Goal: Obtain resource: Obtain resource

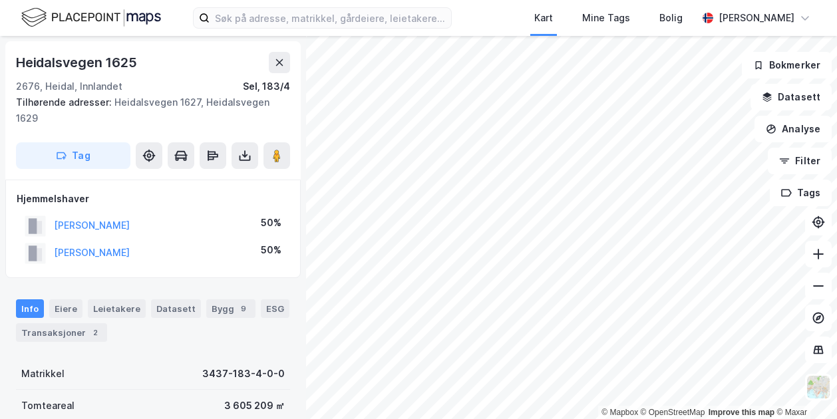
click at [467, 419] on html "Kart Mine Tags Bolig [PERSON_NAME] © Mapbox © OpenStreetMap Improve this map © …" at bounding box center [418, 209] width 837 height 419
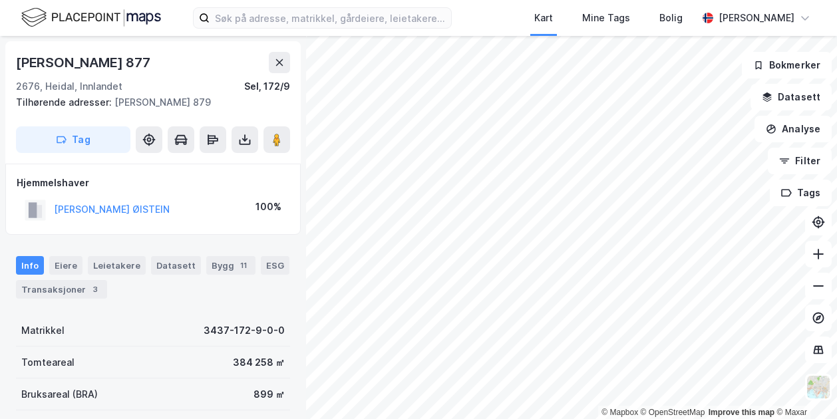
click at [257, 384] on div "© Mapbox © OpenStreetMap Improve this map © [PERSON_NAME] 877 2676, [GEOGRAPHIC…" at bounding box center [418, 227] width 837 height 383
click at [559, 419] on html "Kart Mine Tags Bolig [PERSON_NAME] © Mapbox © OpenStreetMap Improve this map © …" at bounding box center [418, 209] width 837 height 419
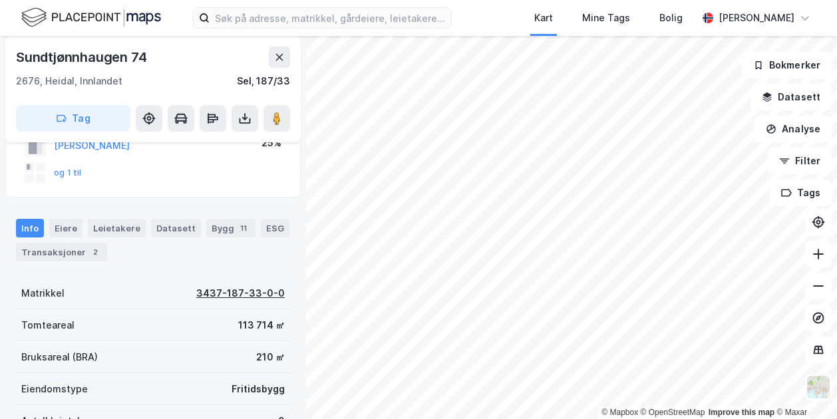
scroll to position [133, 0]
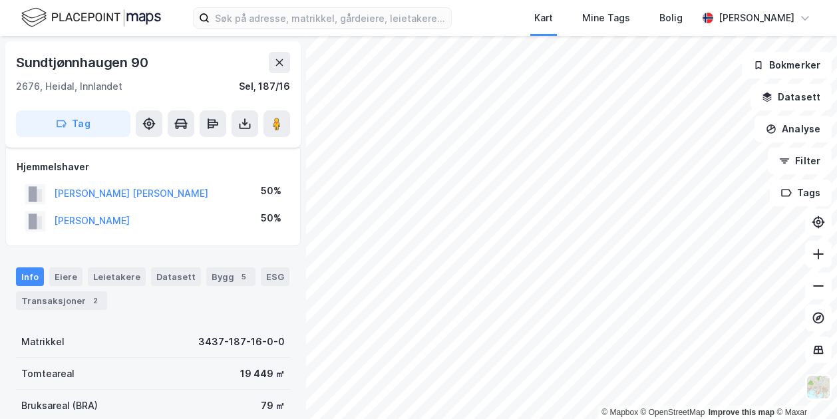
scroll to position [133, 0]
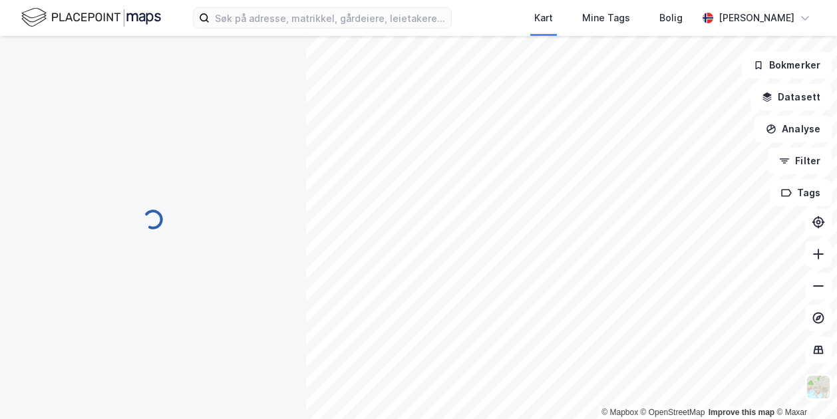
scroll to position [133, 0]
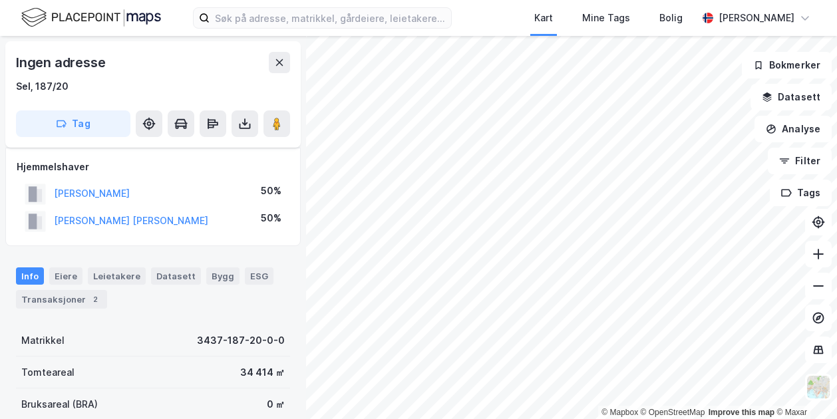
scroll to position [133, 0]
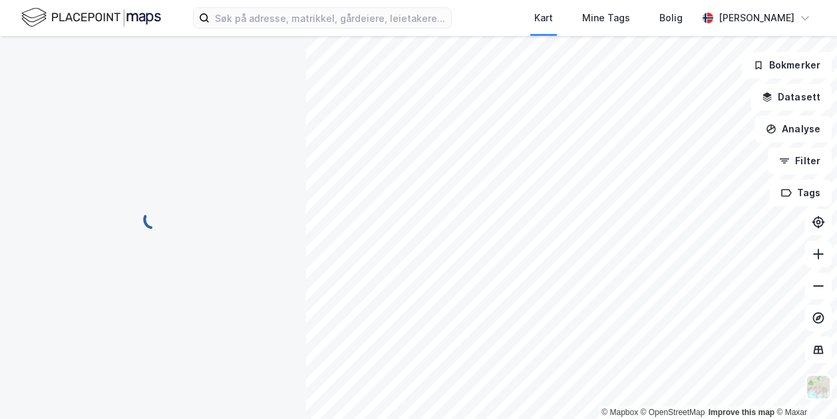
scroll to position [133, 0]
click at [238, 21] on input at bounding box center [331, 18] width 242 height 20
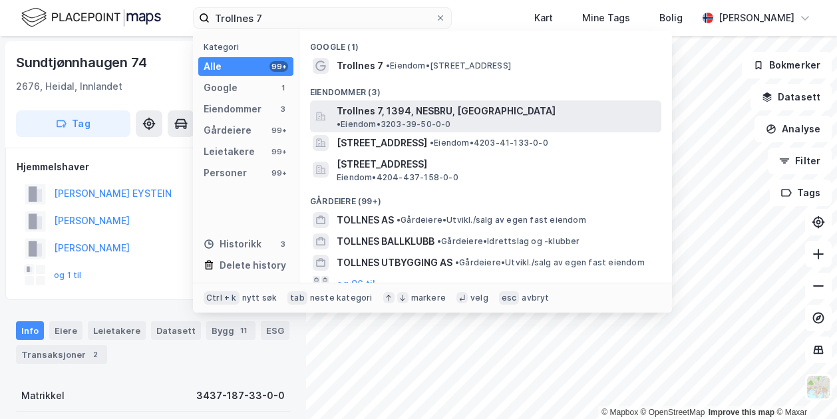
click at [377, 106] on span "Trollnes 7, 1394, NESBRU, ASKER" at bounding box center [446, 111] width 219 height 16
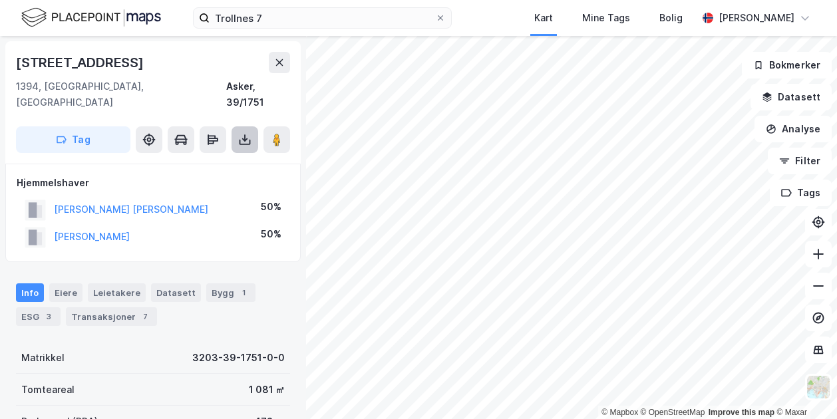
click at [238, 133] on icon at bounding box center [244, 139] width 13 height 13
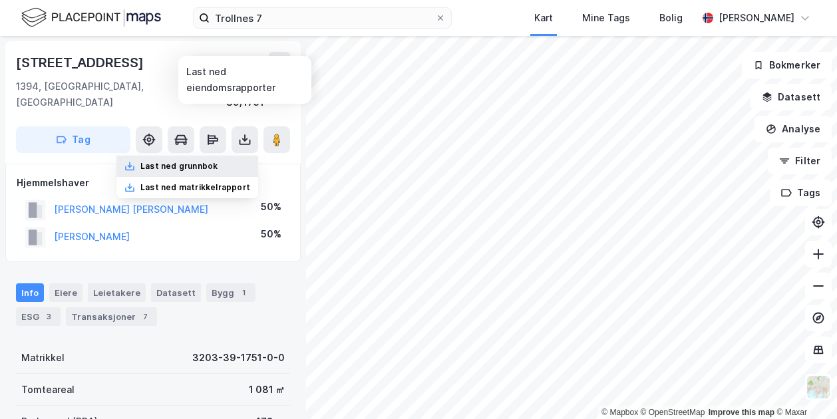
click at [205, 161] on div "Last ned grunnbok" at bounding box center [178, 166] width 77 height 11
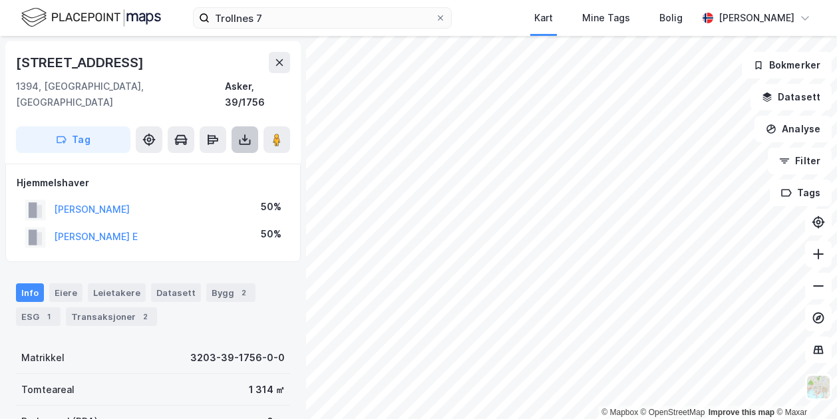
click at [240, 140] on icon at bounding box center [245, 142] width 11 height 5
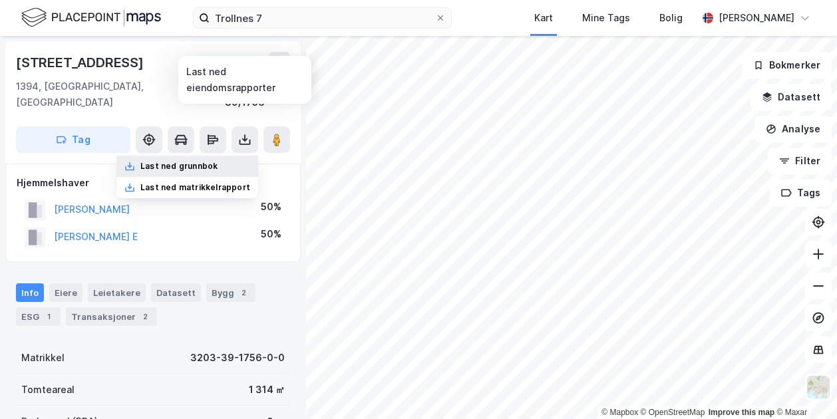
click at [192, 161] on div "Last ned grunnbok" at bounding box center [178, 166] width 77 height 11
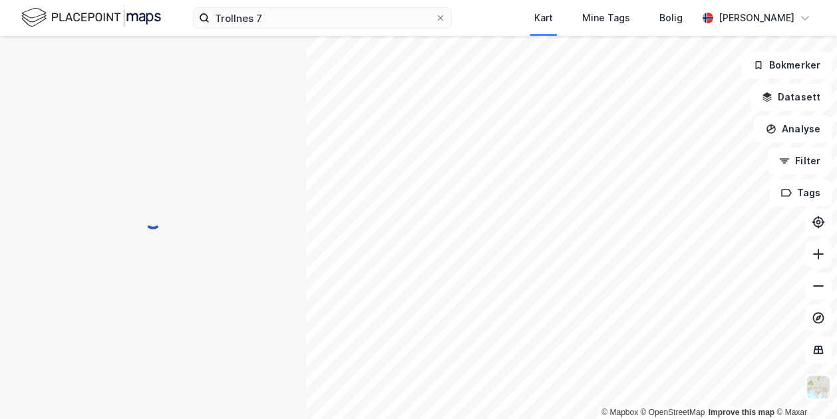
scroll to position [3, 0]
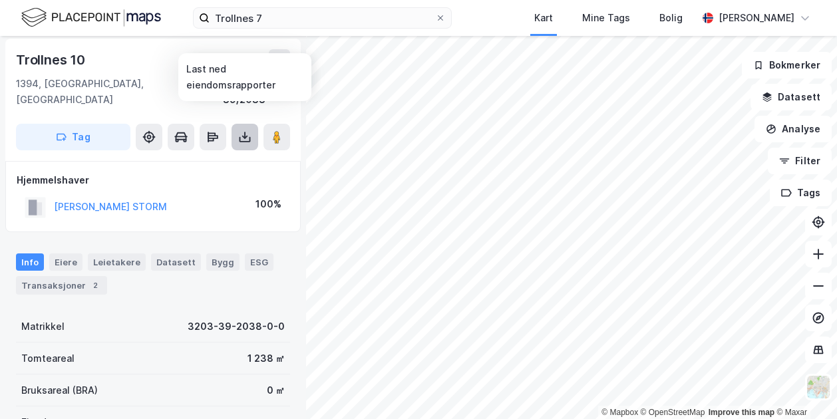
click at [248, 130] on icon at bounding box center [244, 136] width 13 height 13
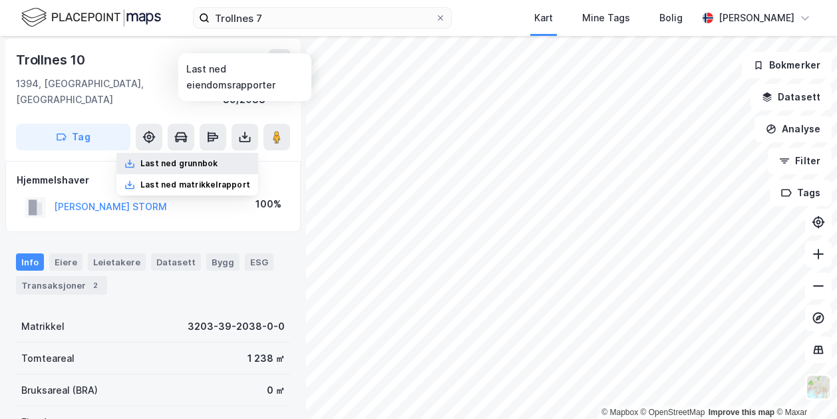
click at [185, 158] on div "Last ned grunnbok" at bounding box center [178, 163] width 77 height 11
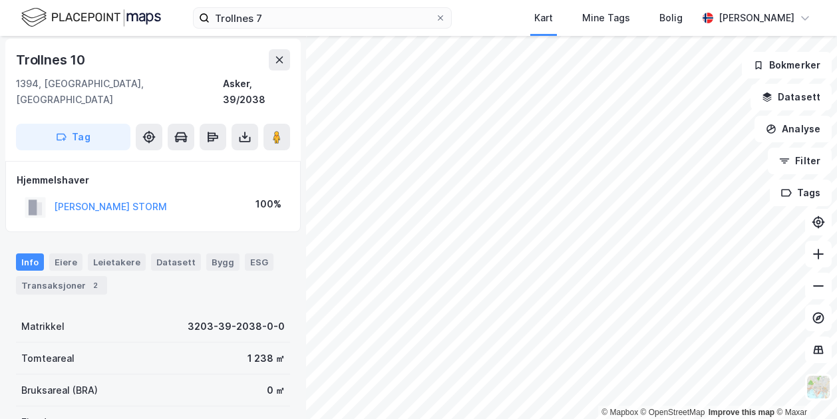
scroll to position [0, 0]
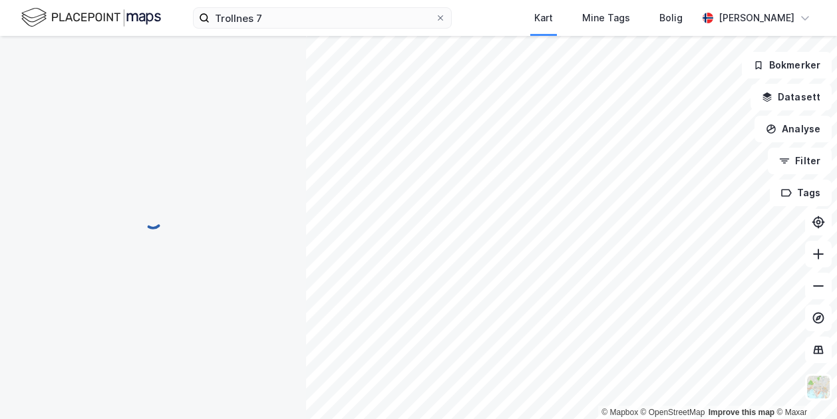
scroll to position [3, 0]
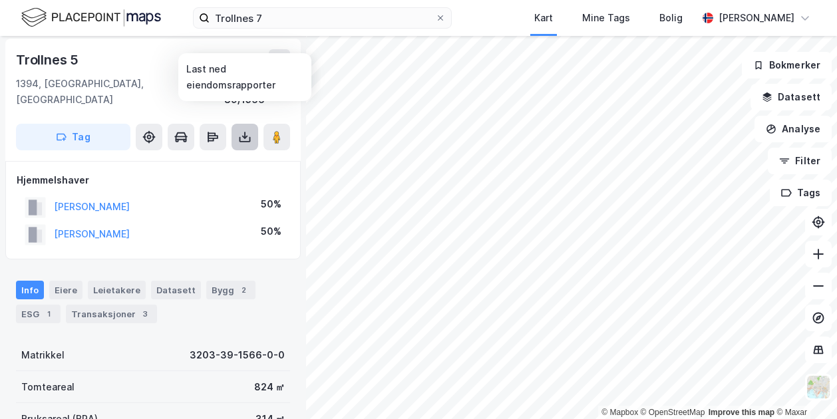
click at [246, 130] on icon at bounding box center [244, 136] width 13 height 13
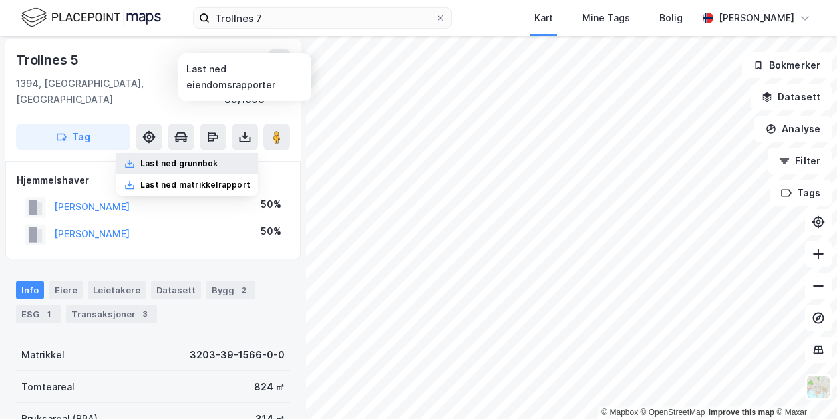
click at [170, 158] on div "Last ned grunnbok" at bounding box center [178, 163] width 77 height 11
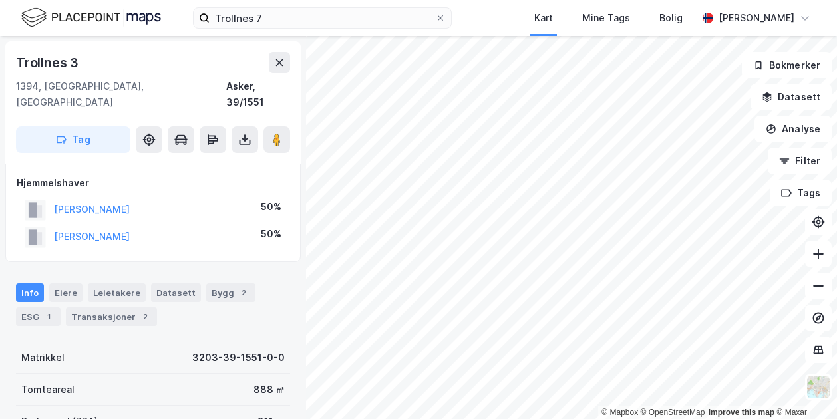
scroll to position [3, 0]
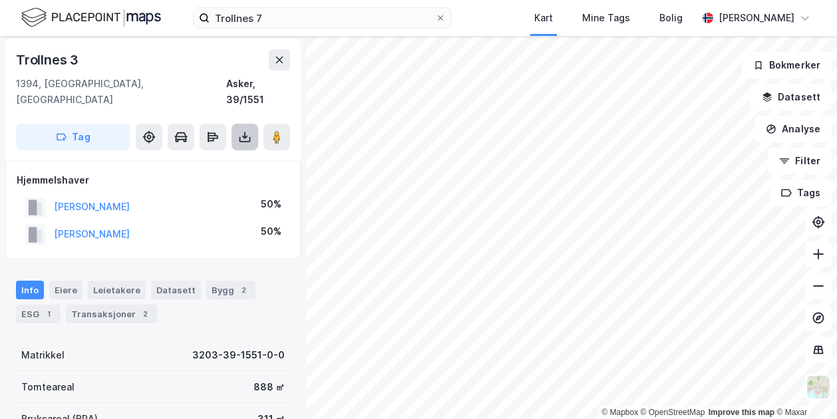
click at [241, 130] on icon at bounding box center [244, 136] width 13 height 13
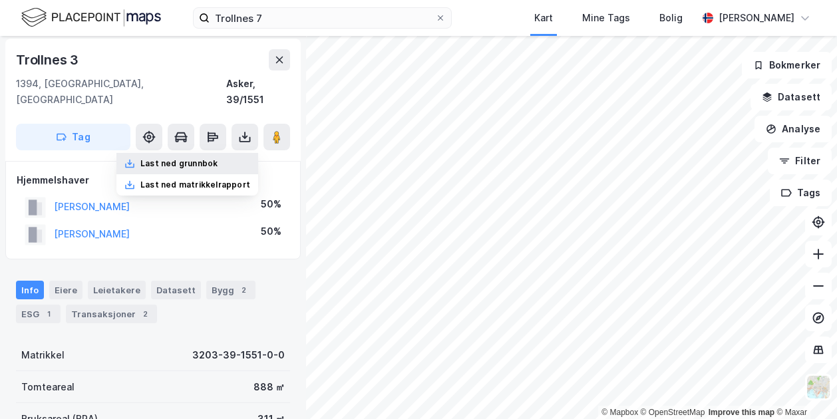
click at [193, 158] on div "Last ned grunnbok" at bounding box center [178, 163] width 77 height 11
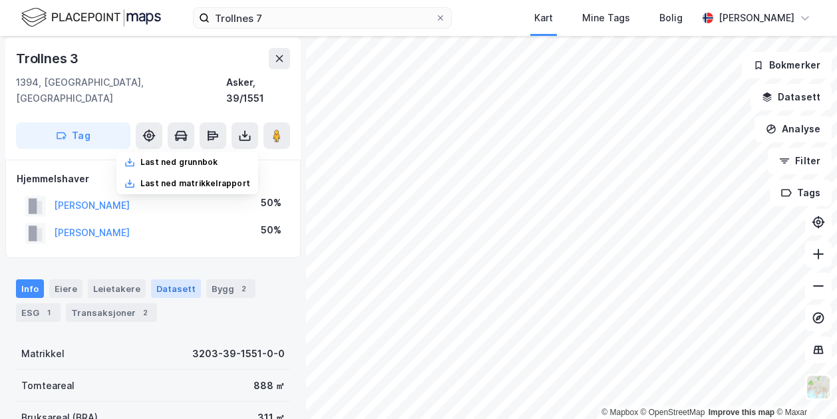
scroll to position [0, 0]
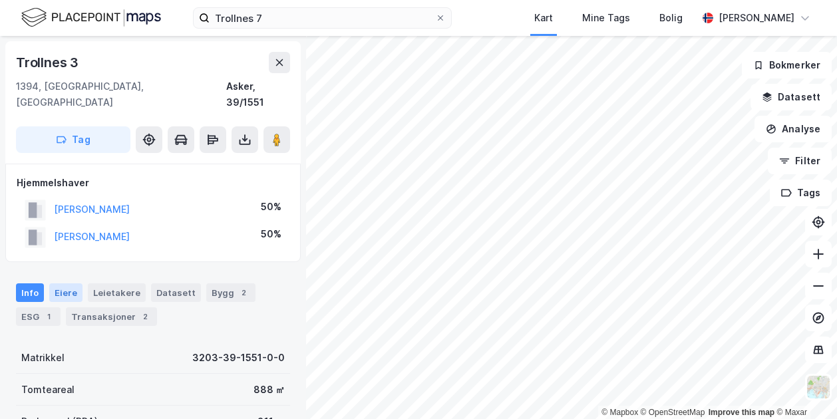
click at [57, 284] on div "Eiere" at bounding box center [65, 293] width 33 height 19
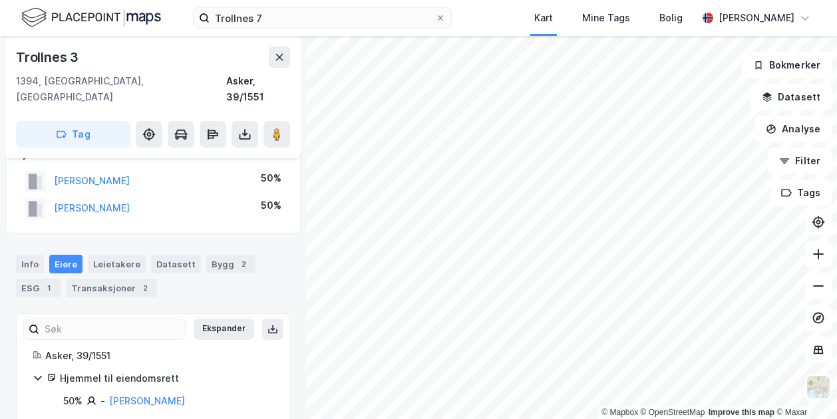
scroll to position [57, 0]
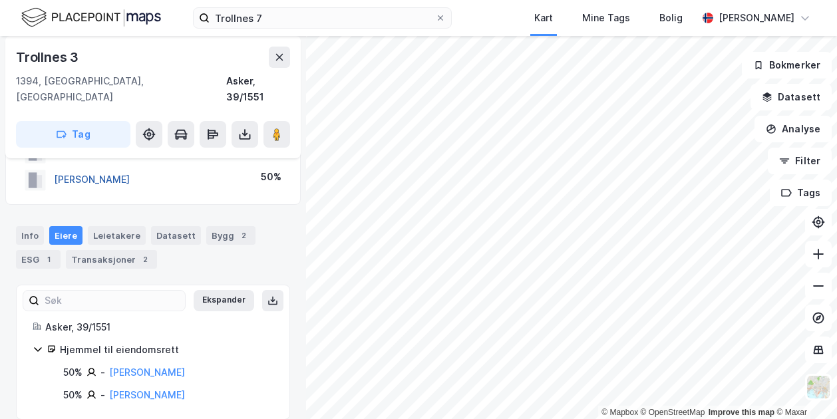
click at [0, 0] on button "ROALD CHRISTIANE" at bounding box center [0, 0] width 0 height 0
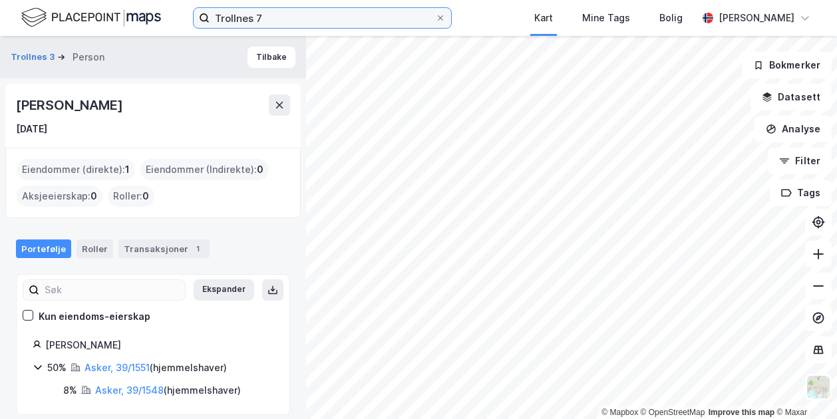
click at [267, 22] on input "Trollnes 7" at bounding box center [323, 18] width 226 height 20
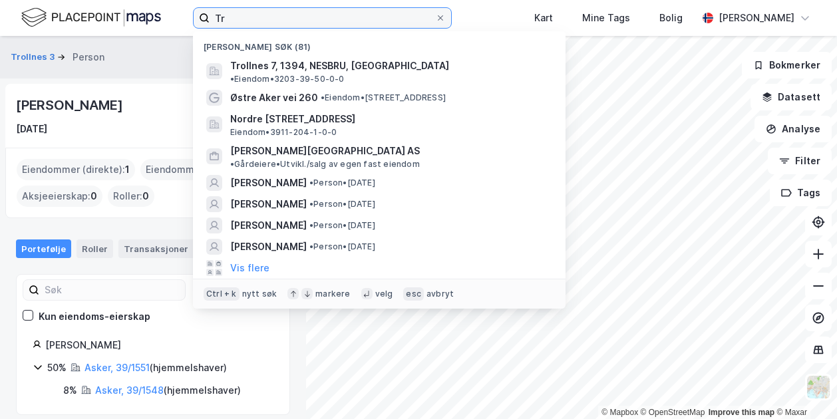
type input "T"
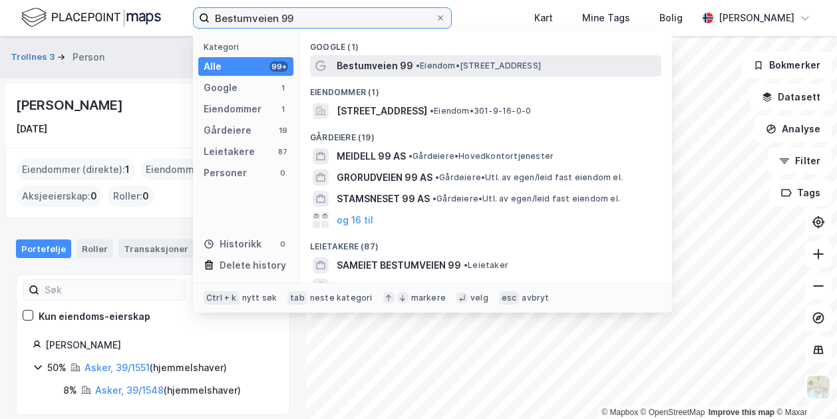
type input "Bestumveien 99"
click at [361, 65] on span "Bestumveien 99" at bounding box center [375, 66] width 77 height 16
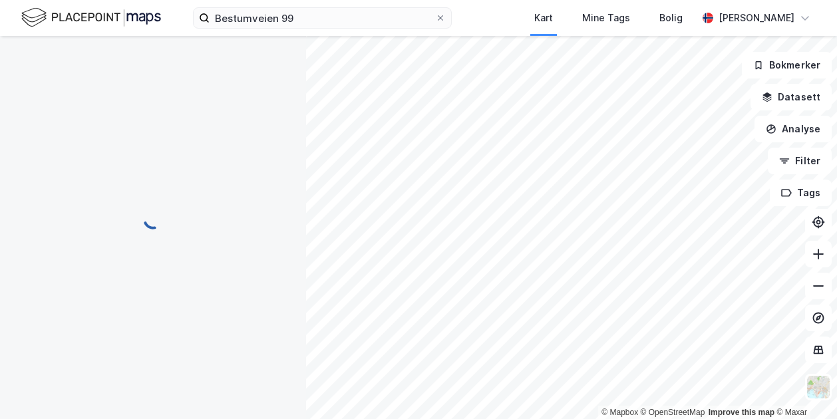
scroll to position [33, 0]
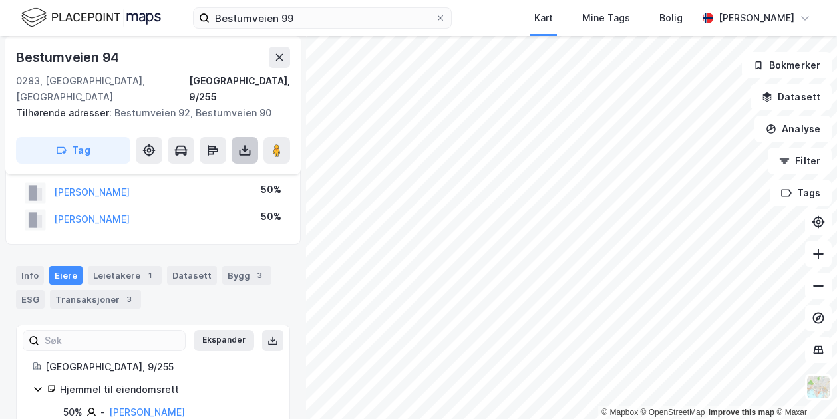
click at [238, 137] on button at bounding box center [245, 150] width 27 height 27
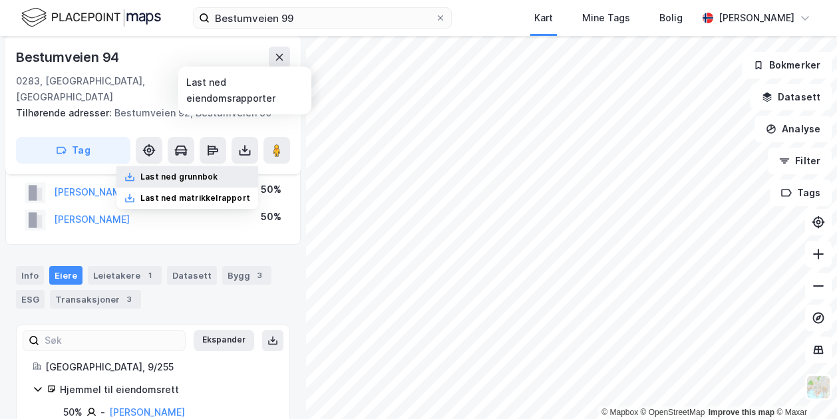
click at [190, 172] on div "Last ned grunnbok" at bounding box center [178, 177] width 77 height 11
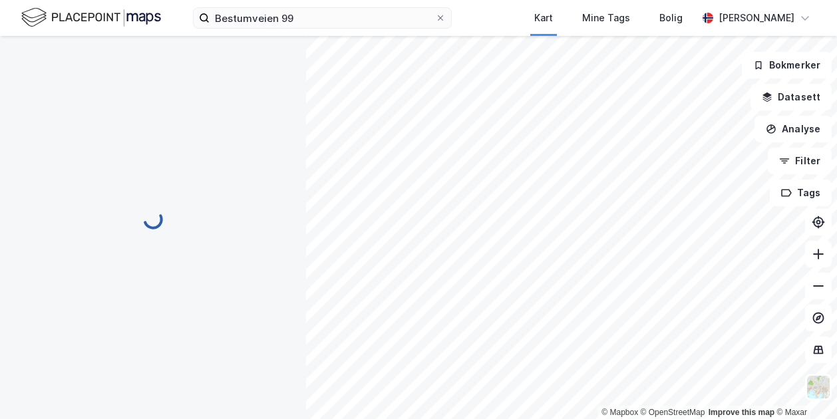
scroll to position [0, 0]
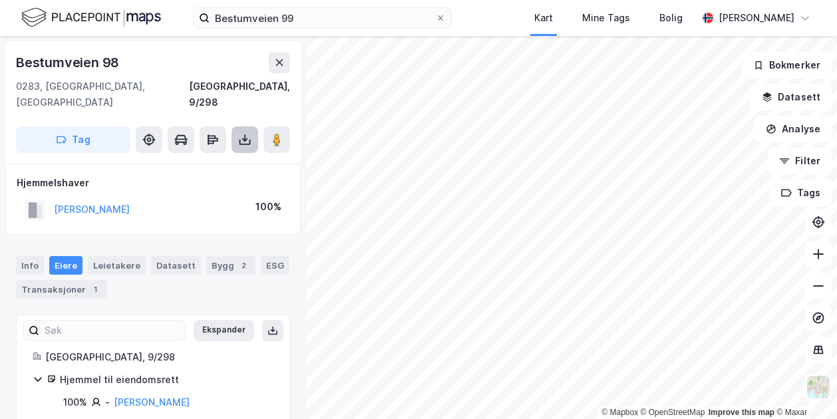
click at [240, 133] on icon at bounding box center [244, 139] width 13 height 13
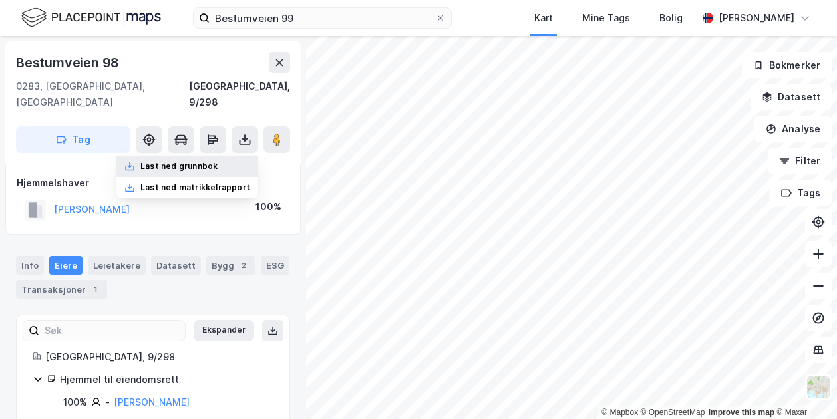
click at [194, 161] on div "Last ned grunnbok" at bounding box center [178, 166] width 77 height 11
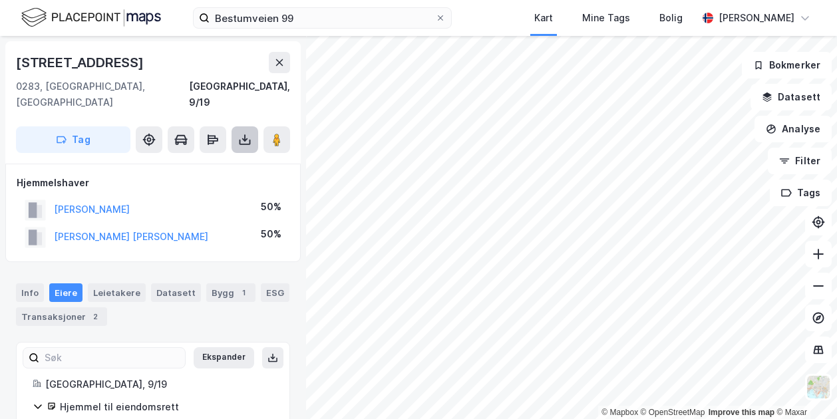
click at [241, 133] on icon at bounding box center [244, 139] width 13 height 13
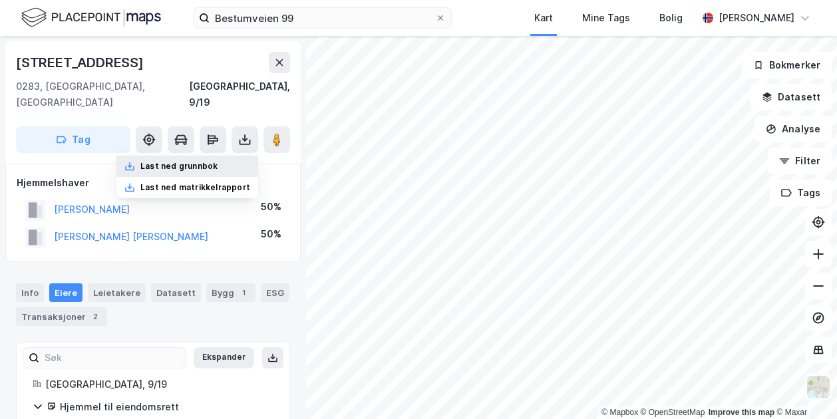
click at [198, 161] on div "Last ned grunnbok" at bounding box center [178, 166] width 77 height 11
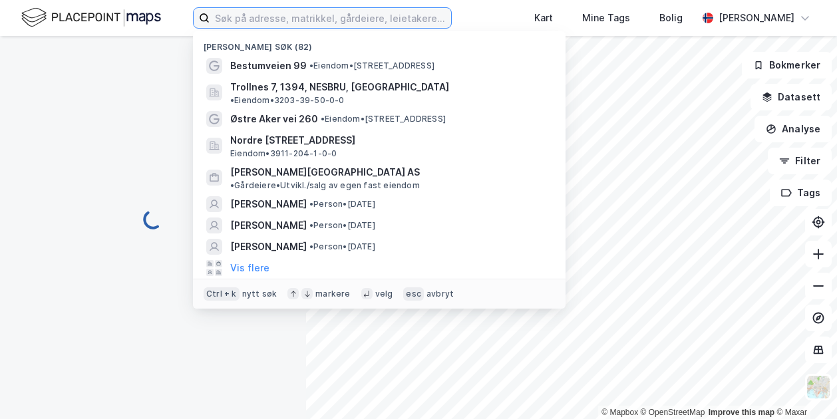
click at [237, 16] on input at bounding box center [331, 18] width 242 height 20
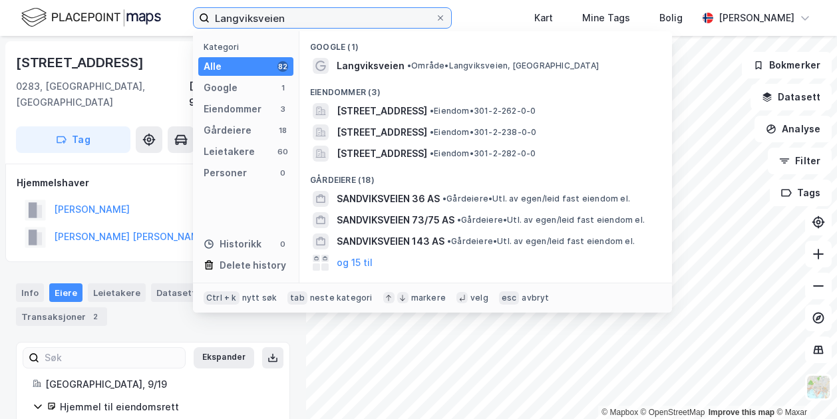
click at [292, 23] on input "Langviksveien" at bounding box center [323, 18] width 226 height 20
type input "L"
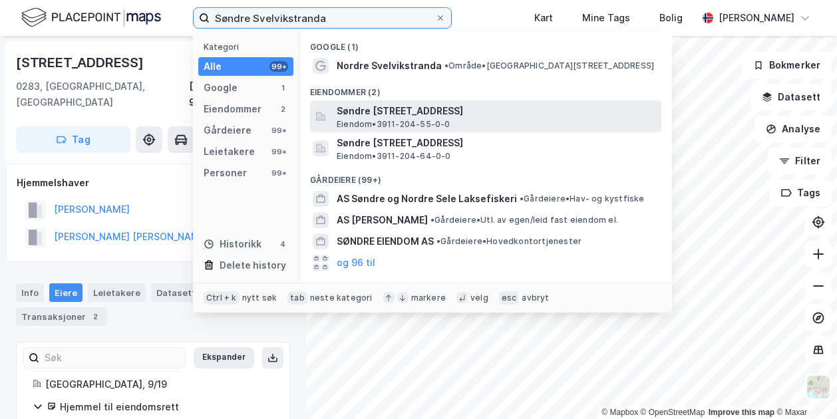
type input "Søndre Svelvikstranda"
click at [412, 113] on span "Søndre Svelvikstranda 1, 3145, TJØME, FÆRDER" at bounding box center [497, 111] width 320 height 16
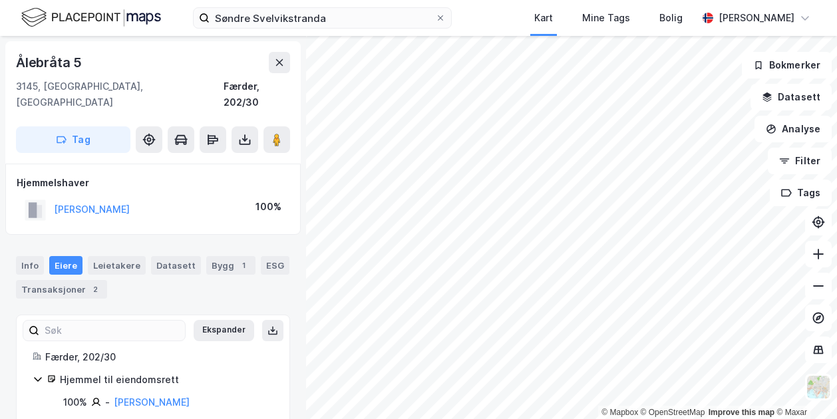
scroll to position [7, 0]
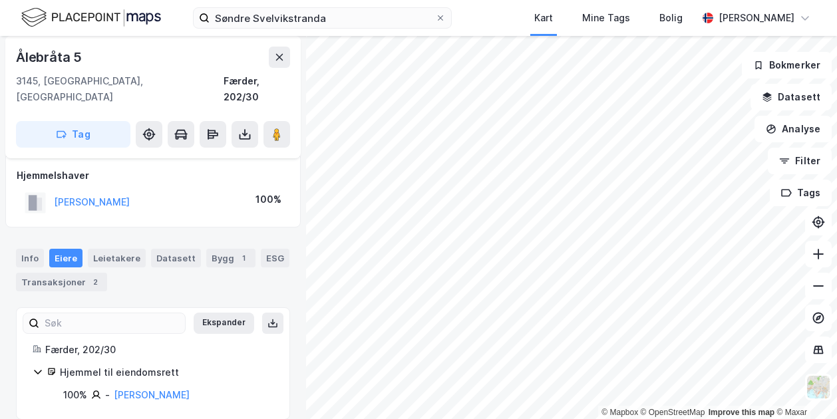
click at [208, 342] on div "Færder, 202/30" at bounding box center [159, 350] width 228 height 16
click at [32, 249] on div "Info" at bounding box center [30, 258] width 28 height 19
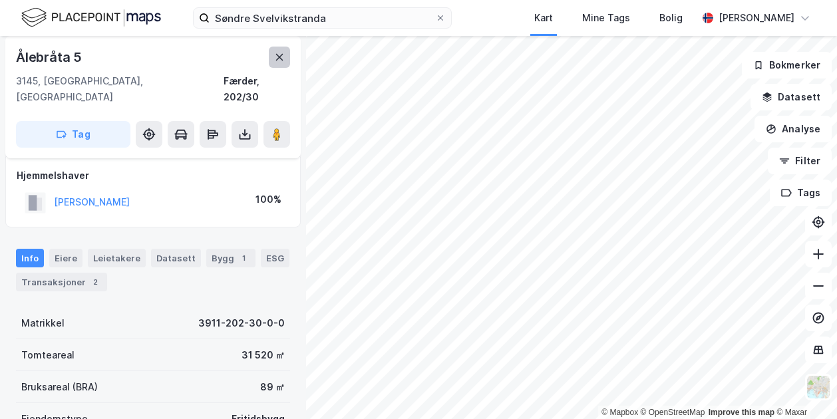
click at [274, 59] on icon at bounding box center [279, 57] width 11 height 11
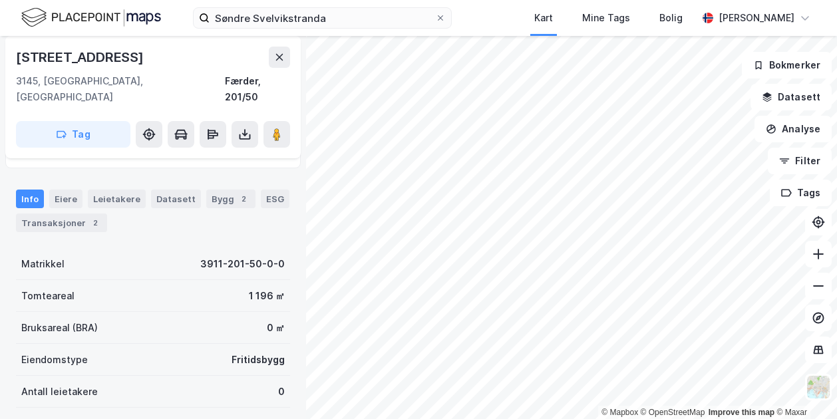
scroll to position [67, 0]
click at [244, 129] on icon at bounding box center [244, 132] width 1 height 7
click at [201, 156] on div "Last ned grunnbok" at bounding box center [178, 161] width 77 height 11
click at [656, 419] on html "Søndre Svelvikstranda Kart Mine Tags Bolig Peter Svarstad © Mapbox © OpenStreet…" at bounding box center [418, 209] width 837 height 419
click at [514, 419] on html "Søndre Svelvikstranda Kart Mine Tags Bolig Peter Svarstad © Mapbox © OpenStreet…" at bounding box center [418, 209] width 837 height 419
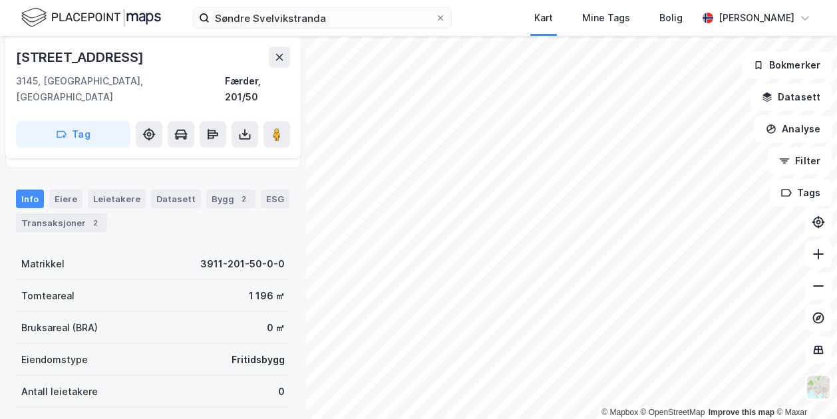
click at [477, 419] on html "Søndre Svelvikstranda Kart Mine Tags Bolig Peter Svarstad © Mapbox © OpenStreet…" at bounding box center [418, 209] width 837 height 419
click at [474, 419] on html "Søndre Svelvikstranda Kart Mine Tags Bolig Peter Svarstad © Mapbox © OpenStreet…" at bounding box center [418, 209] width 837 height 419
click at [501, 419] on html "Søndre Svelvikstranda Kart Mine Tags Bolig Peter Svarstad © Mapbox © OpenStreet…" at bounding box center [418, 209] width 837 height 419
click at [550, 419] on html "Søndre Svelvikstranda Kart Mine Tags Bolig Peter Svarstad © Mapbox © OpenStreet…" at bounding box center [418, 209] width 837 height 419
click at [477, 419] on html "Søndre Svelvikstranda Kart Mine Tags Bolig Peter Svarstad © Mapbox © OpenStreet…" at bounding box center [418, 209] width 837 height 419
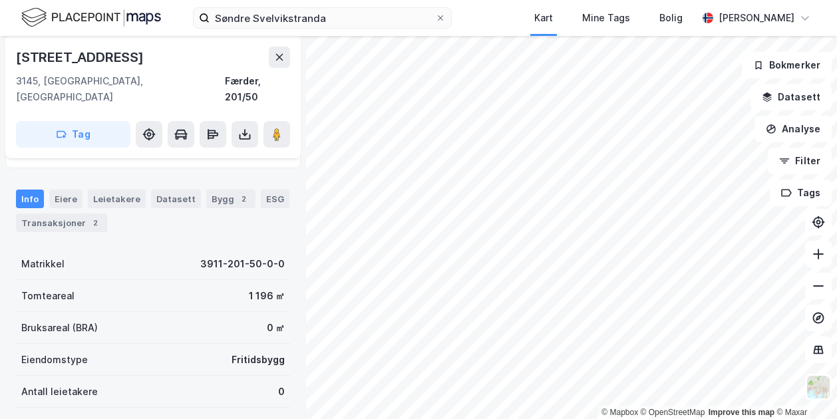
click at [552, 419] on html "Søndre Svelvikstranda Kart Mine Tags Bolig Peter Svarstad © Mapbox © OpenStreet…" at bounding box center [418, 209] width 837 height 419
click at [493, 419] on html "Søndre Svelvikstranda Kart Mine Tags Bolig Peter Svarstad © Mapbox © OpenStreet…" at bounding box center [418, 209] width 837 height 419
click at [453, 419] on html "Søndre Svelvikstranda Kart Mine Tags Bolig Peter Svarstad © Mapbox © OpenStreet…" at bounding box center [418, 209] width 837 height 419
click at [457, 419] on html "Søndre Svelvikstranda Kart Mine Tags Bolig Peter Svarstad © Mapbox © OpenStreet…" at bounding box center [418, 209] width 837 height 419
click at [437, 419] on html "Søndre Svelvikstranda Kart Mine Tags Bolig Peter Svarstad © Mapbox © OpenStreet…" at bounding box center [418, 209] width 837 height 419
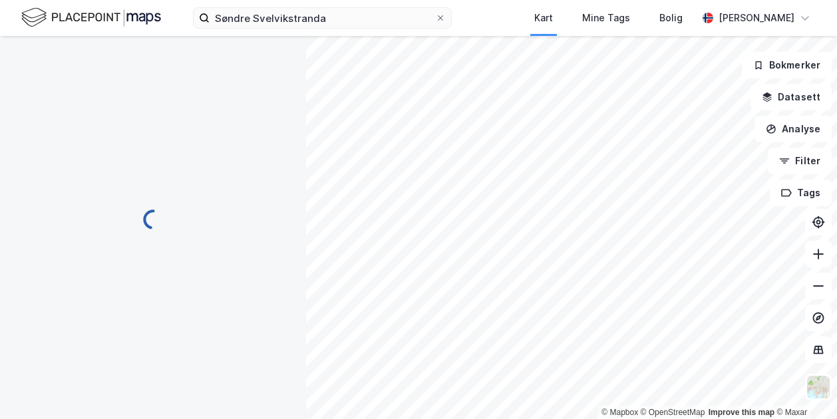
scroll to position [0, 0]
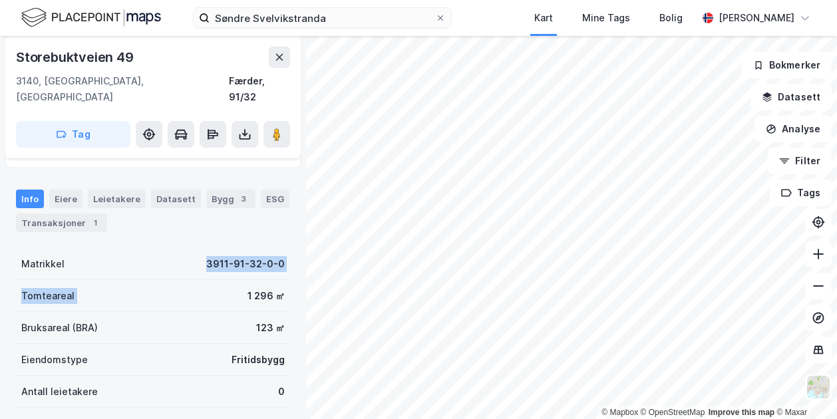
drag, startPoint x: 178, startPoint y: 267, endPoint x: 169, endPoint y: 236, distance: 32.0
click at [169, 248] on div "Matrikkel 3911-91-32-0-0 Tomteareal 1 296 ㎡ Bruksareal (BRA) 123 ㎡ Eiendomstype…" at bounding box center [153, 376] width 274 height 256
click at [64, 190] on div "Eiere" at bounding box center [65, 199] width 33 height 19
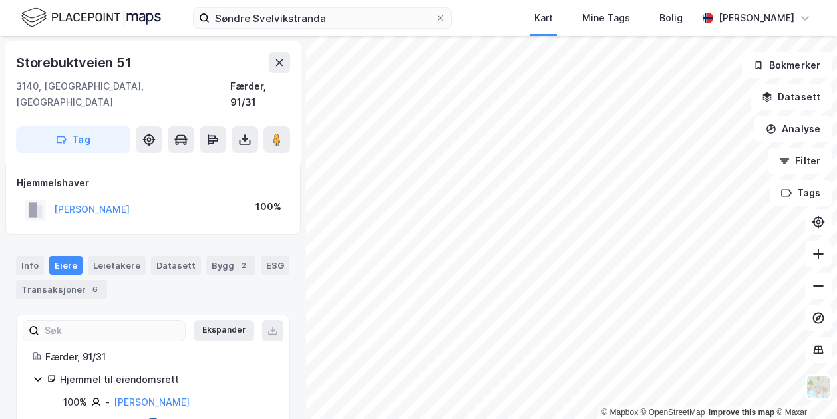
scroll to position [7, 0]
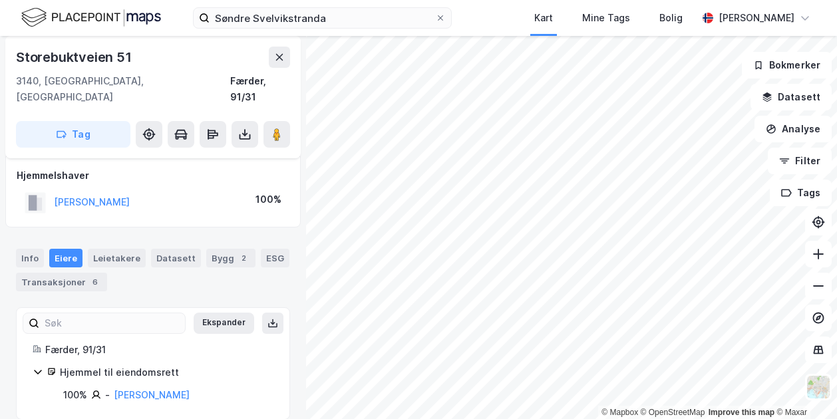
click at [547, 0] on html "Søndre Svelvikstranda Kart Mine Tags Bolig Peter Svarstad © Mapbox © OpenStreet…" at bounding box center [418, 209] width 837 height 419
click at [280, 419] on html "Søndre Svelvikstranda Kart Mine Tags Bolig Peter Svarstad © Mapbox © OpenStreet…" at bounding box center [418, 209] width 837 height 419
click at [415, 419] on html "Søndre Svelvikstranda Kart Mine Tags Bolig Peter Svarstad © Mapbox © OpenStreet…" at bounding box center [418, 209] width 837 height 419
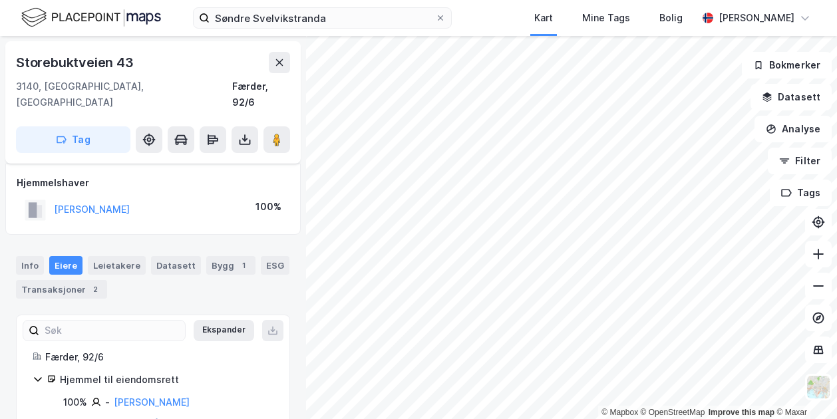
scroll to position [7, 0]
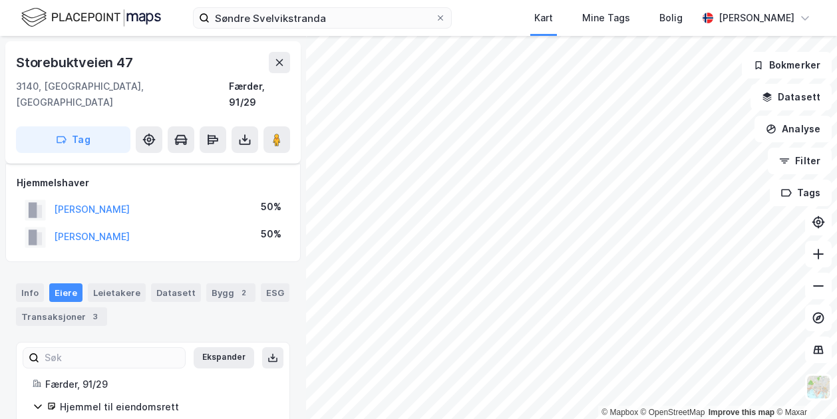
scroll to position [7, 0]
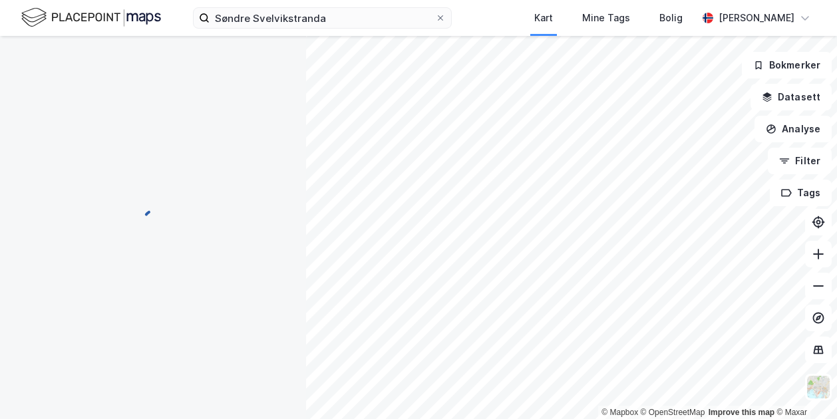
scroll to position [7, 0]
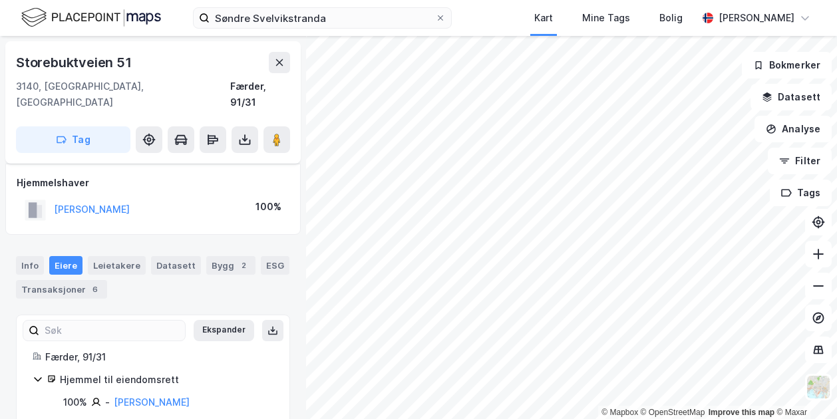
scroll to position [7, 0]
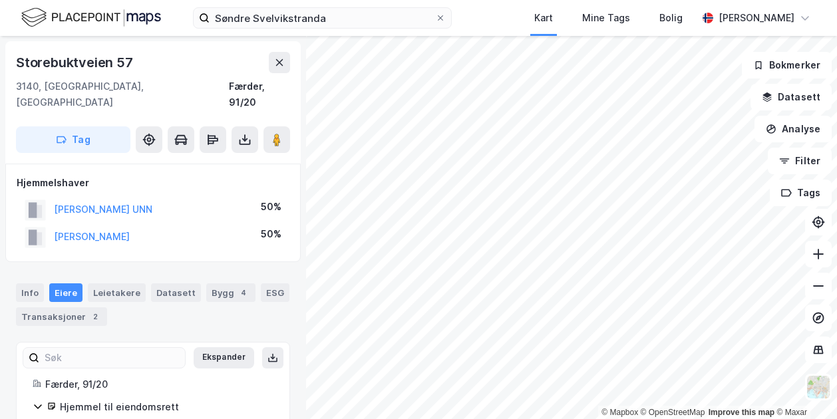
scroll to position [7, 0]
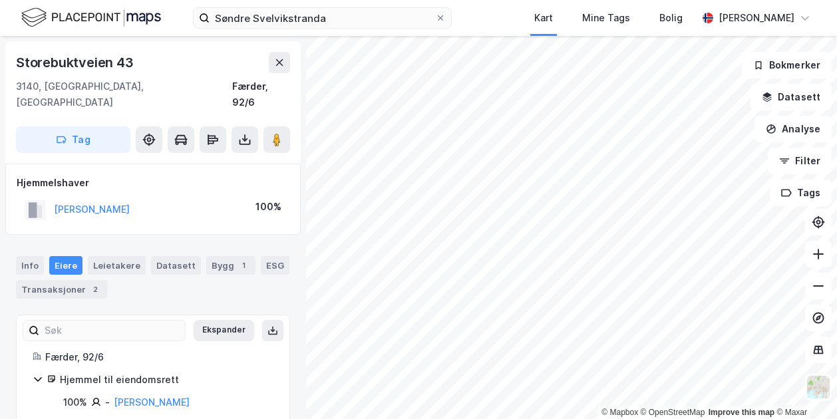
scroll to position [7, 0]
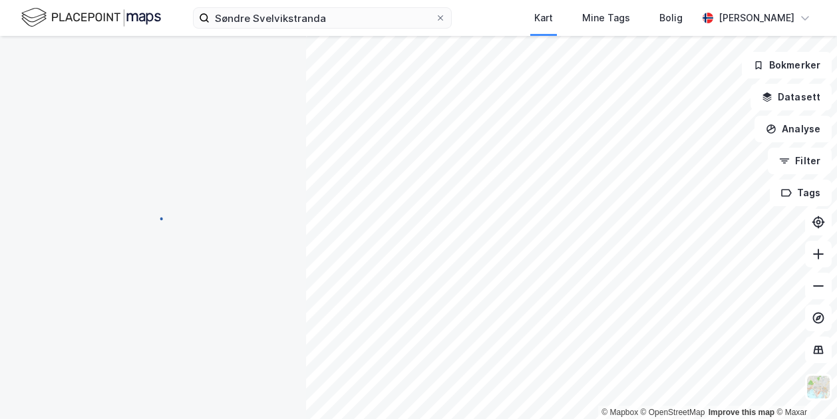
scroll to position [7, 0]
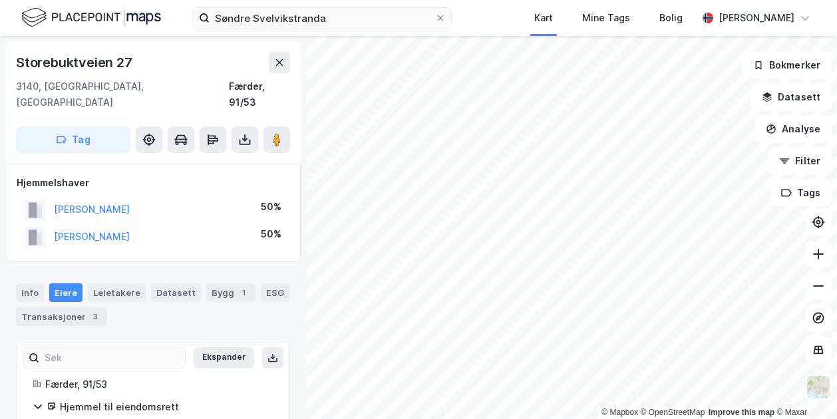
scroll to position [7, 0]
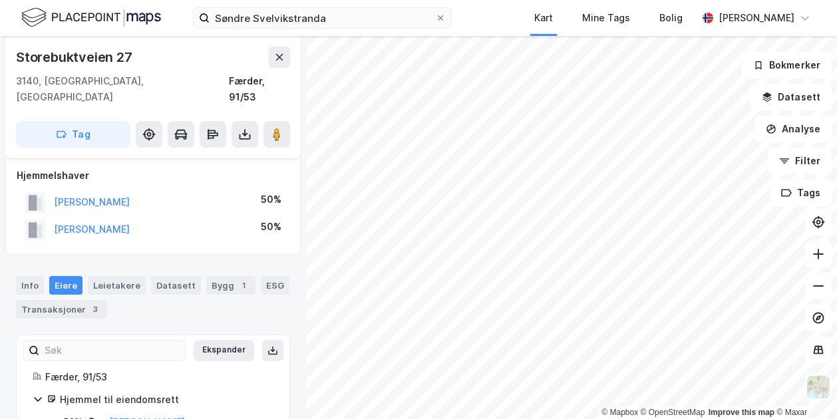
click at [587, 419] on html "Søndre Svelvikstranda Kart Mine Tags Bolig Peter Svarstad © Mapbox © OpenStreet…" at bounding box center [418, 209] width 837 height 419
click at [606, 419] on html "Søndre Svelvikstranda Kart Mine Tags Bolig Peter Svarstad © Mapbox © OpenStreet…" at bounding box center [418, 209] width 837 height 419
click at [620, 419] on html "Søndre Svelvikstranda Kart Mine Tags Bolig Peter Svarstad © Mapbox © OpenStreet…" at bounding box center [418, 209] width 837 height 419
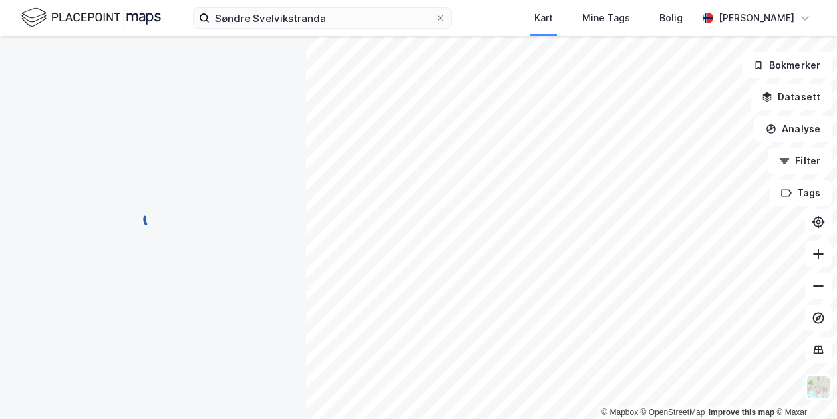
scroll to position [0, 0]
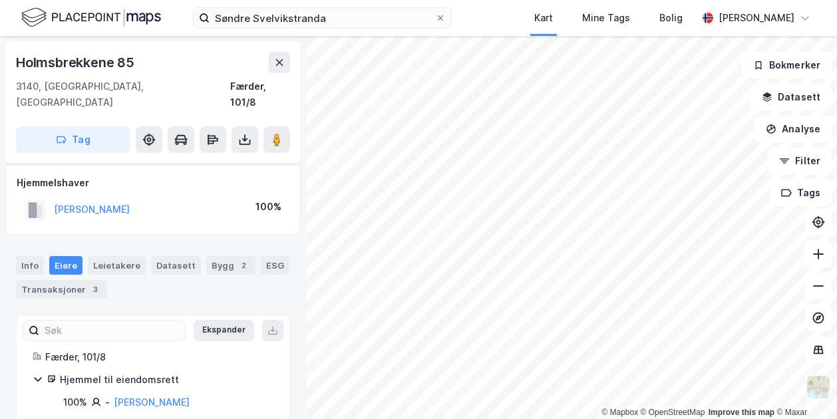
scroll to position [7, 0]
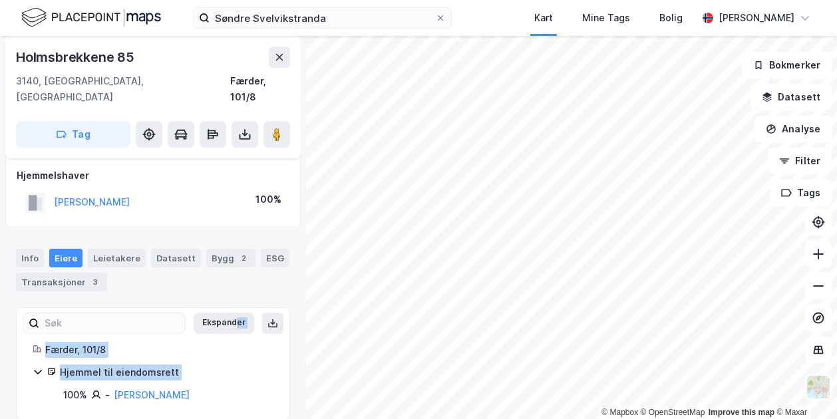
drag, startPoint x: 235, startPoint y: 369, endPoint x: 232, endPoint y: 336, distance: 33.4
click at [229, 324] on div "Ekspander Færder, 101/8 Hjemmel til eiendomsrett 100% - Berg Nicolai" at bounding box center [153, 363] width 241 height 79
click at [241, 128] on icon at bounding box center [244, 134] width 13 height 13
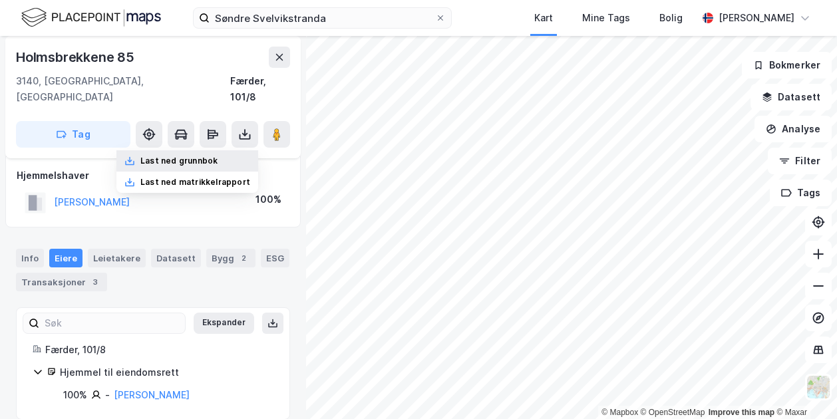
click at [194, 156] on div "Last ned grunnbok" at bounding box center [178, 161] width 77 height 11
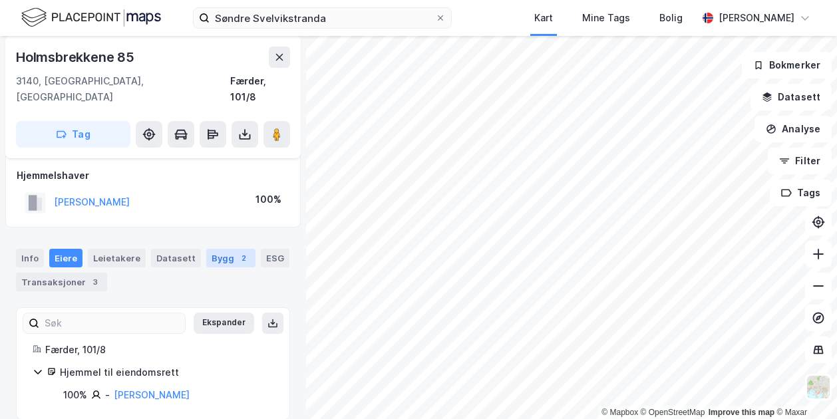
scroll to position [0, 0]
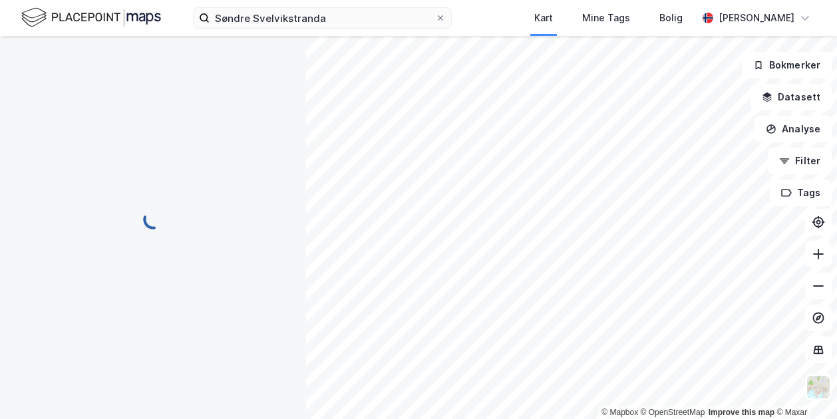
scroll to position [5, 0]
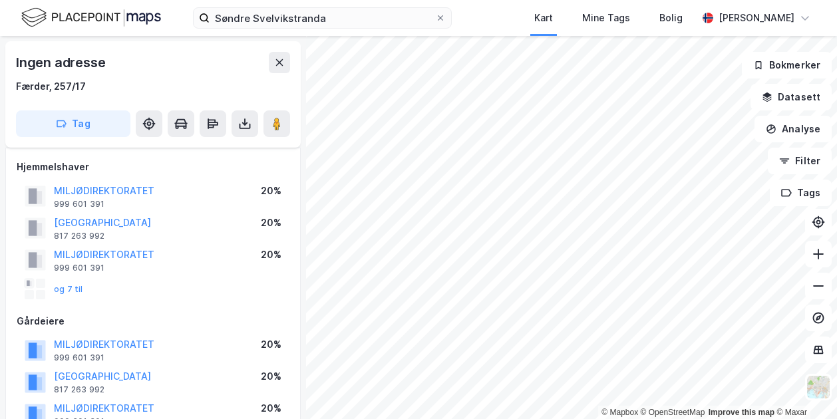
scroll to position [5, 0]
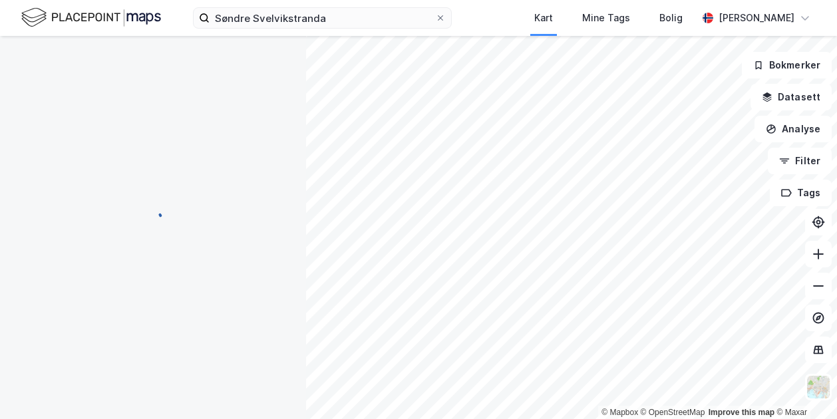
scroll to position [5, 0]
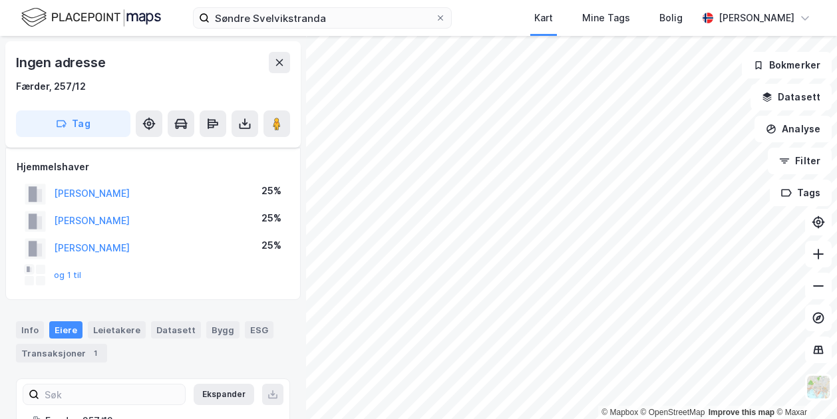
scroll to position [5, 0]
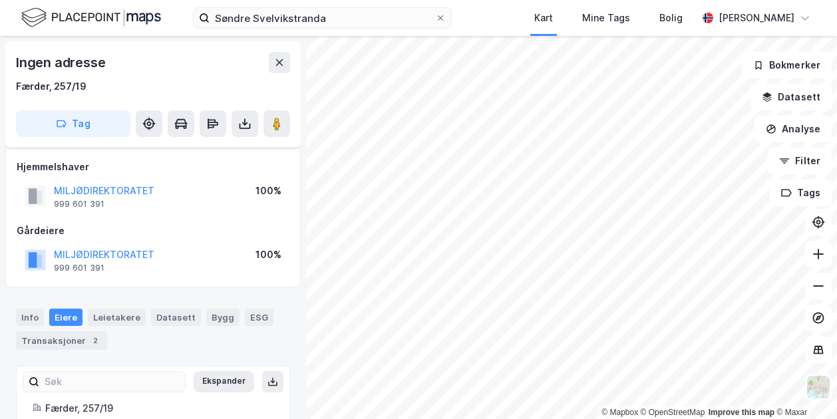
scroll to position [5, 0]
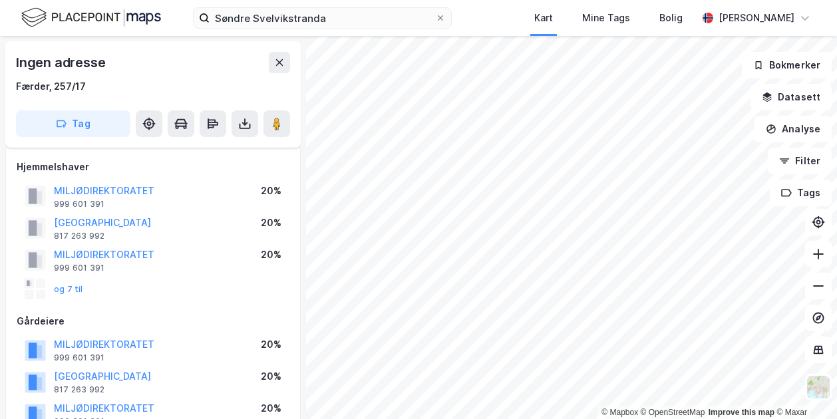
scroll to position [5, 0]
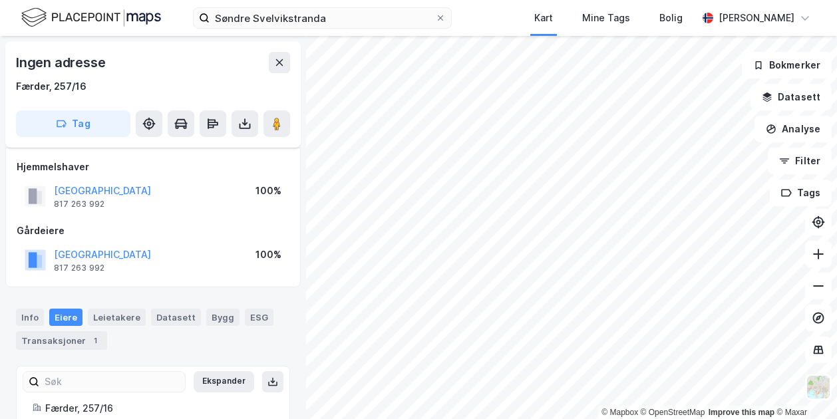
scroll to position [5, 0]
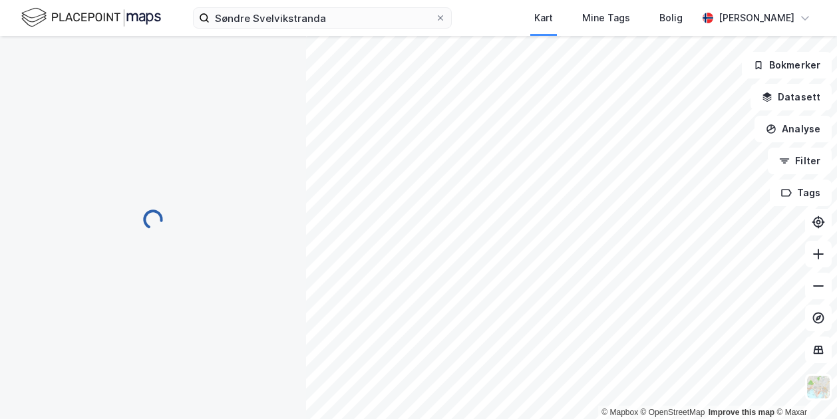
scroll to position [5, 0]
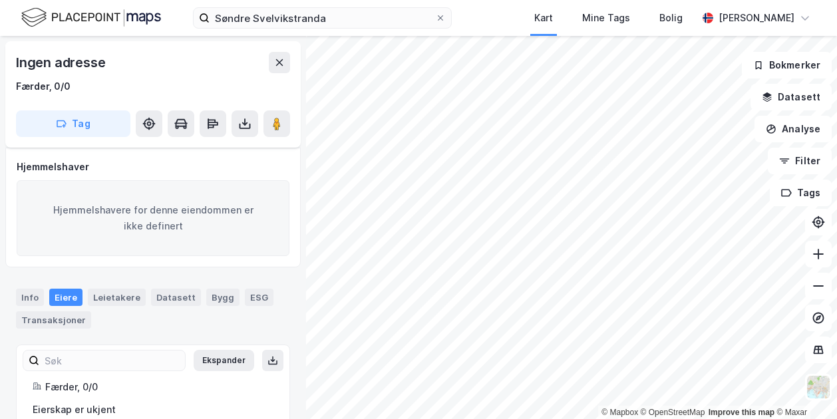
scroll to position [5, 0]
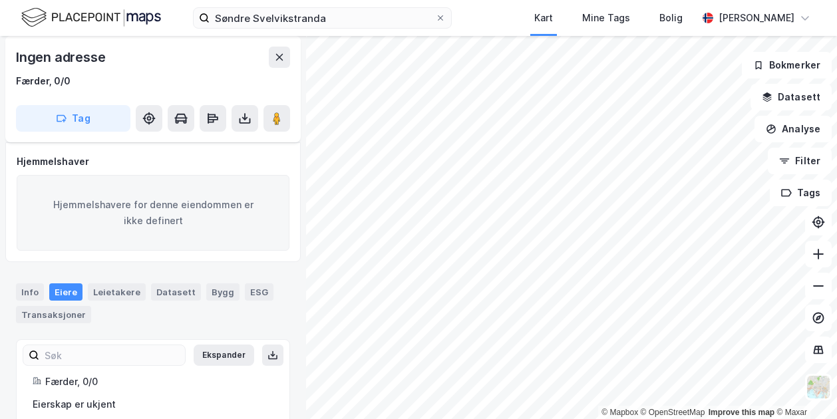
click at [515, 419] on html "Søndre Svelvikstranda Kart Mine Tags Bolig Peter Svarstad © Mapbox © OpenStreet…" at bounding box center [418, 209] width 837 height 419
click at [515, 11] on div "Søndre Svelvikstranda Kart Mine Tags Bolig Peter Svarstad © Mapbox © OpenStreet…" at bounding box center [418, 209] width 837 height 419
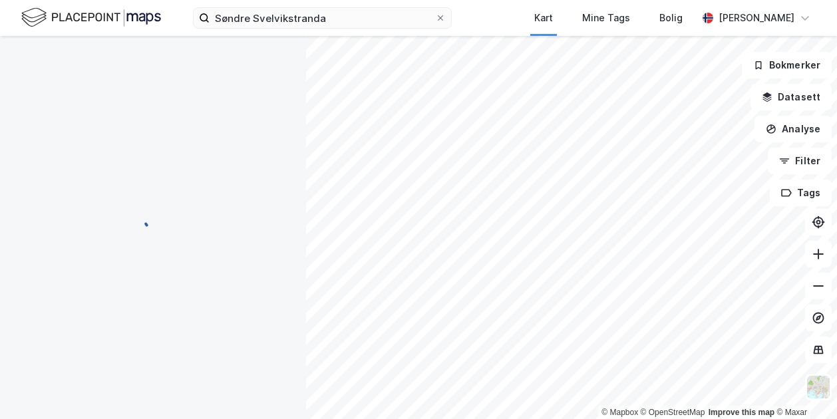
scroll to position [5, 0]
